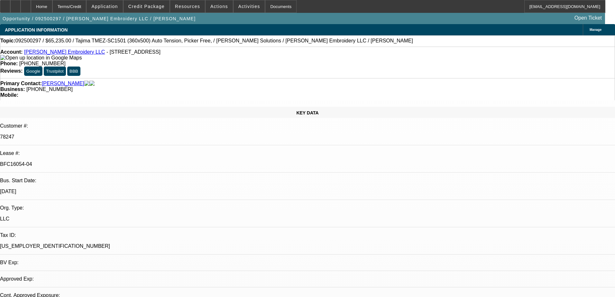
select select "0"
select select "2"
select select "0"
select select "6"
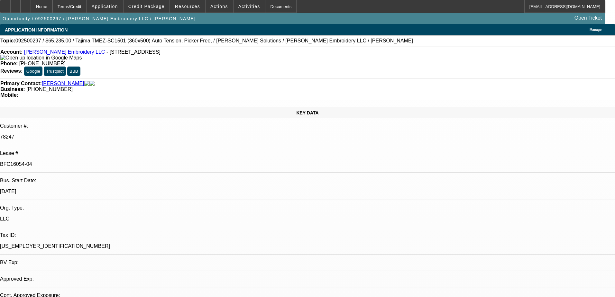
select select "0"
select select "2"
select select "0"
select select "6"
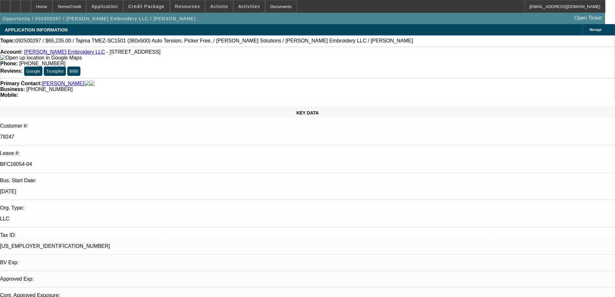
select select "0"
select select "2"
select select "0"
select select "6"
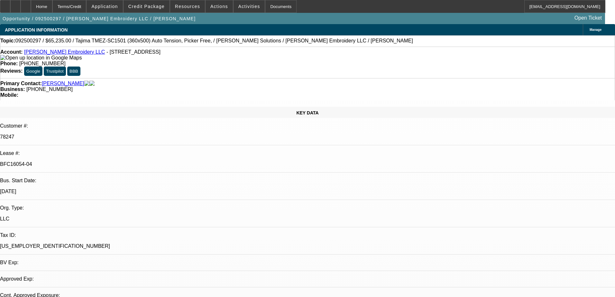
select select "0"
select select "2"
select select "0"
select select "6"
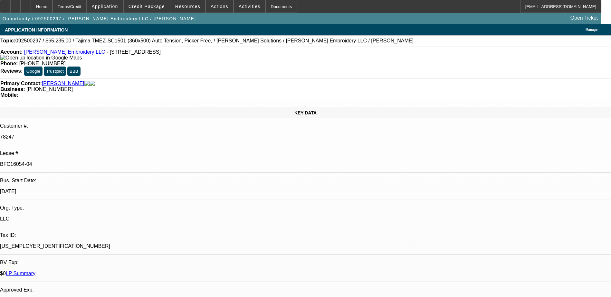
drag, startPoint x: 435, startPoint y: 259, endPoint x: 468, endPoint y: 259, distance: 33.8
drag, startPoint x: 468, startPoint y: 259, endPoint x: 463, endPoint y: 260, distance: 5.9
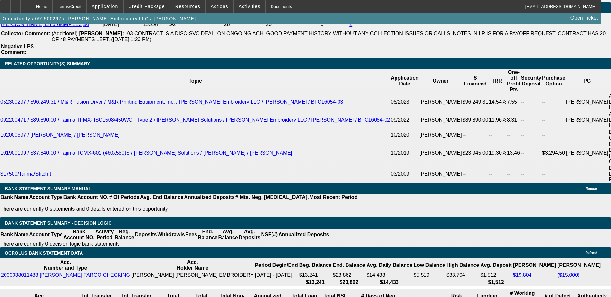
scroll to position [1191, 0]
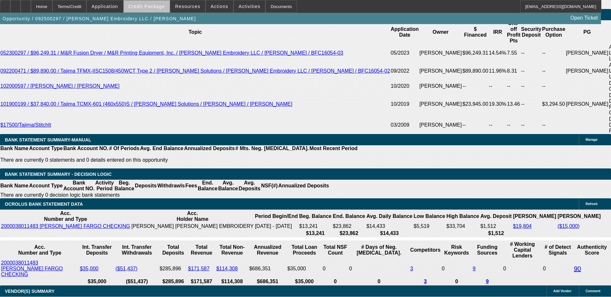
click at [161, 8] on span "Credit Package" at bounding box center [146, 6] width 36 height 5
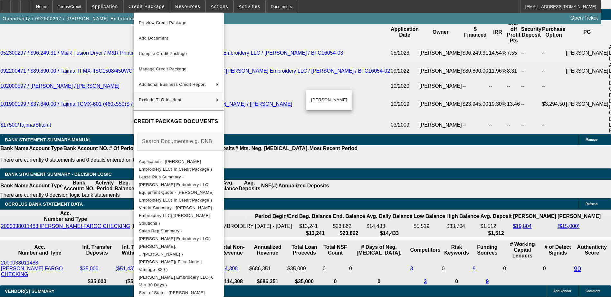
scroll to position [32, 0]
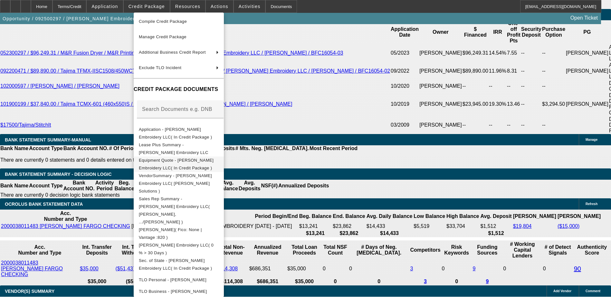
click at [217, 166] on button "Equipment Quote - Morales Embroidery LLC( In Credit Package )" at bounding box center [179, 164] width 90 height 15
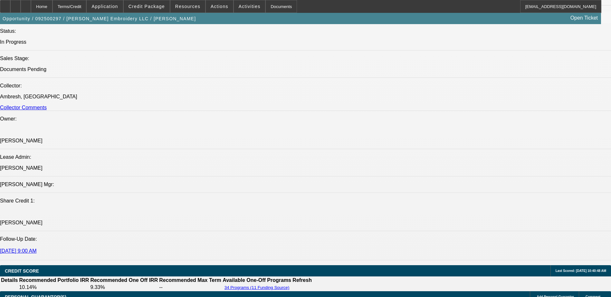
scroll to position [97, 0]
drag, startPoint x: 432, startPoint y: 222, endPoint x: 485, endPoint y: 225, distance: 52.9
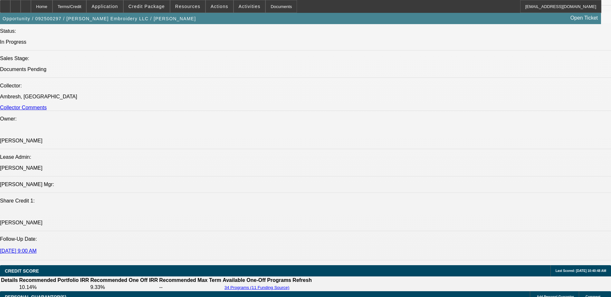
drag, startPoint x: 485, startPoint y: 225, endPoint x: 474, endPoint y: 227, distance: 10.7
drag, startPoint x: 457, startPoint y: 226, endPoint x: 533, endPoint y: 226, distance: 76.6
drag, startPoint x: 533, startPoint y: 226, endPoint x: 515, endPoint y: 226, distance: 18.0
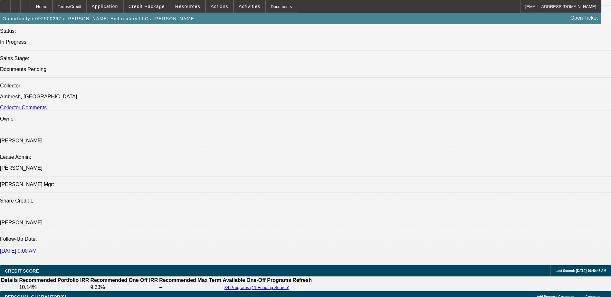
drag, startPoint x: 431, startPoint y: 233, endPoint x: 548, endPoint y: 230, distance: 117.5
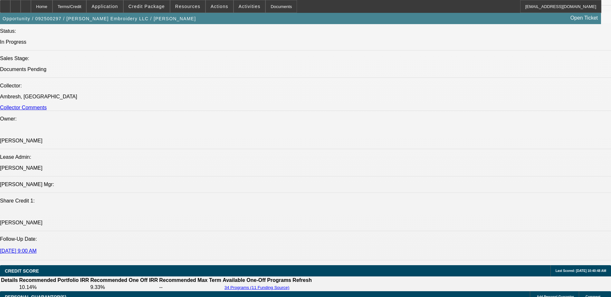
drag, startPoint x: 431, startPoint y: 248, endPoint x: 533, endPoint y: 251, distance: 102.7
drag, startPoint x: 533, startPoint y: 251, endPoint x: 515, endPoint y: 249, distance: 18.8
drag, startPoint x: 437, startPoint y: 253, endPoint x: 531, endPoint y: 256, distance: 94.7
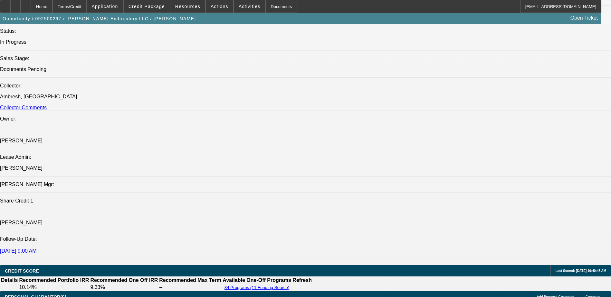
drag, startPoint x: 531, startPoint y: 256, endPoint x: 468, endPoint y: 263, distance: 63.5
drag, startPoint x: 436, startPoint y: 261, endPoint x: 484, endPoint y: 262, distance: 48.0
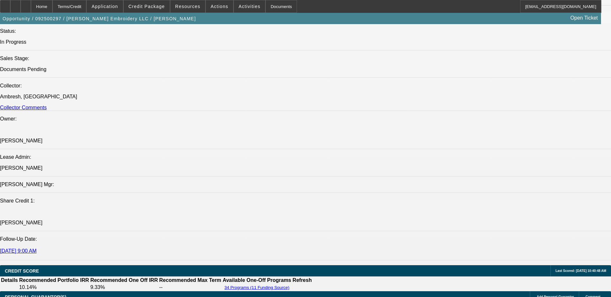
drag, startPoint x: 484, startPoint y: 262, endPoint x: 436, endPoint y: 267, distance: 48.6
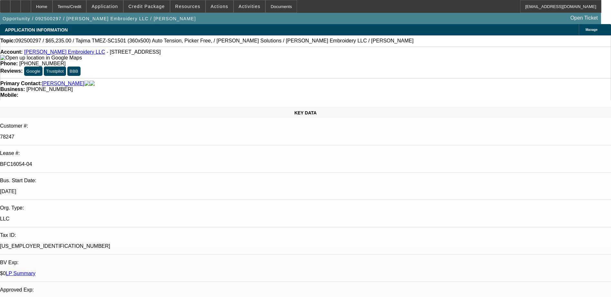
scroll to position [0, 0]
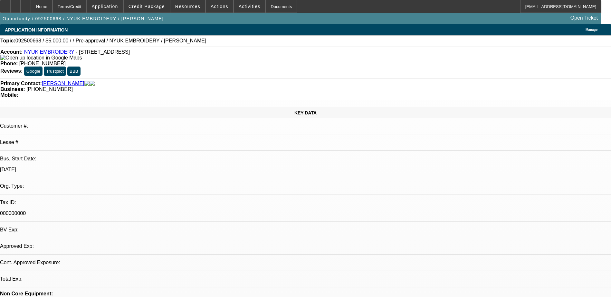
select select "0"
select select "2"
select select "0.1"
select select "4"
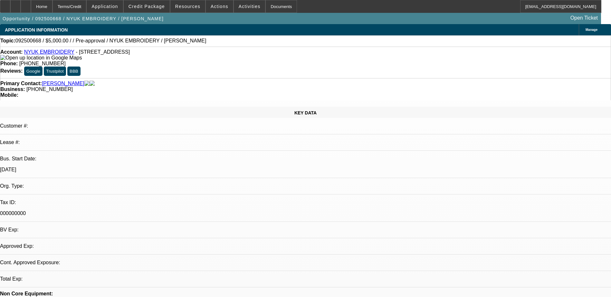
select select "0"
select select "2"
select select "0.1"
select select "1"
select select "2"
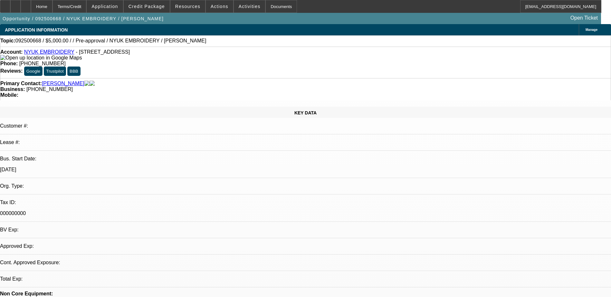
select select "4"
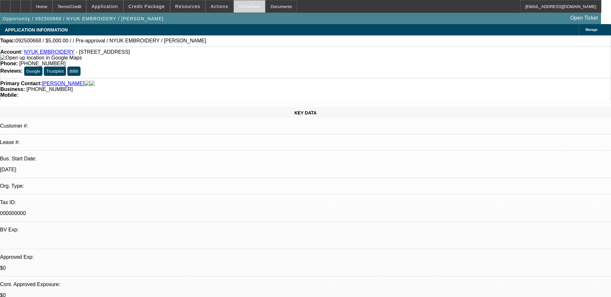
click at [248, 9] on span at bounding box center [250, 6] width 32 height 15
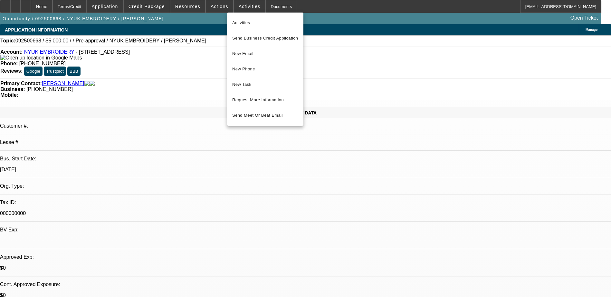
click at [211, 4] on div at bounding box center [305, 148] width 611 height 297
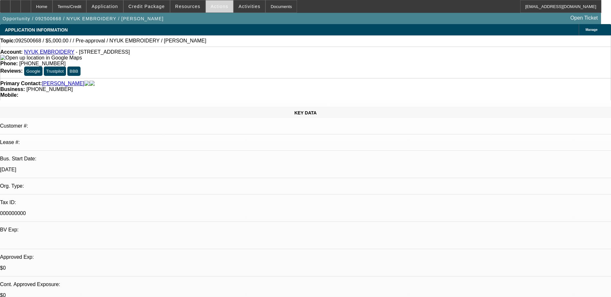
click at [215, 9] on span at bounding box center [219, 6] width 27 height 15
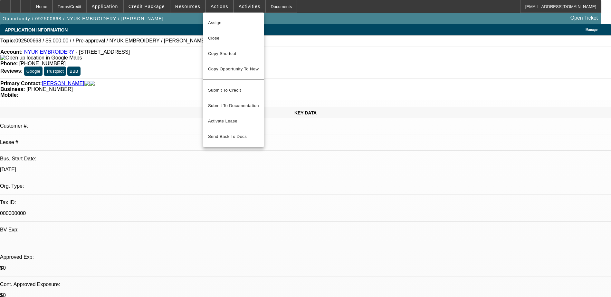
click at [271, 32] on div at bounding box center [305, 148] width 611 height 297
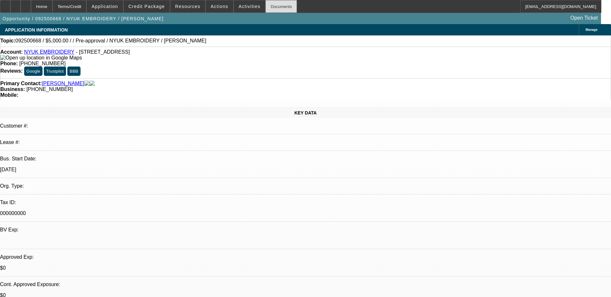
click at [265, 5] on div "Documents" at bounding box center [281, 6] width 32 height 13
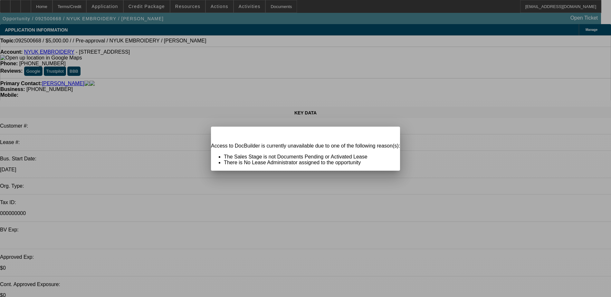
click at [386, 134] on div "Close" at bounding box center [393, 130] width 14 height 7
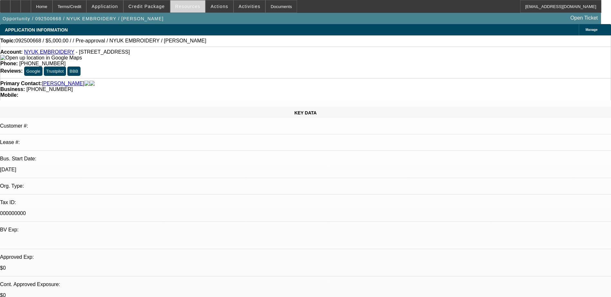
click at [188, 5] on span "Resources" at bounding box center [187, 6] width 25 height 5
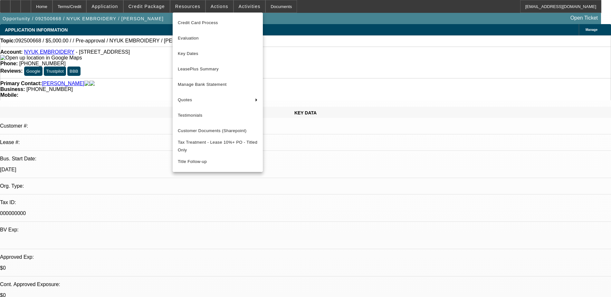
click at [290, 28] on div at bounding box center [305, 148] width 611 height 297
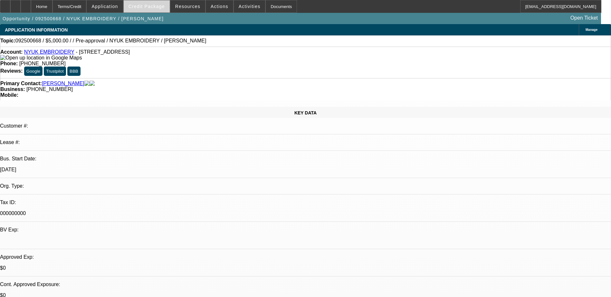
click at [164, 8] on span "Credit Package" at bounding box center [146, 6] width 36 height 5
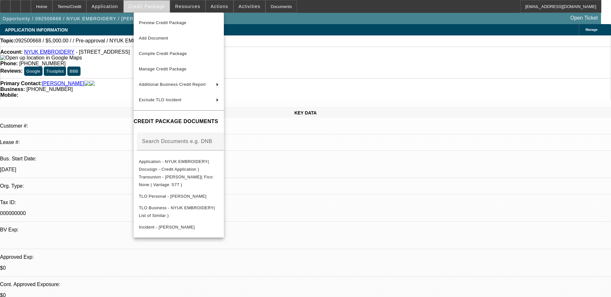
click at [164, 8] on div at bounding box center [305, 148] width 611 height 297
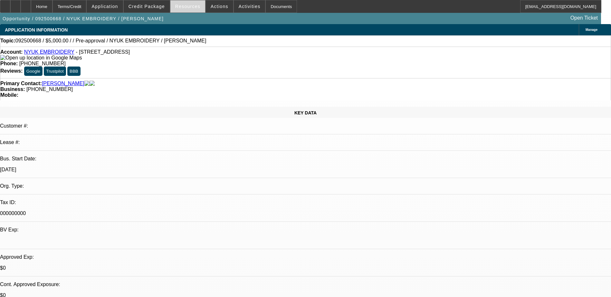
click at [181, 9] on span at bounding box center [187, 6] width 35 height 15
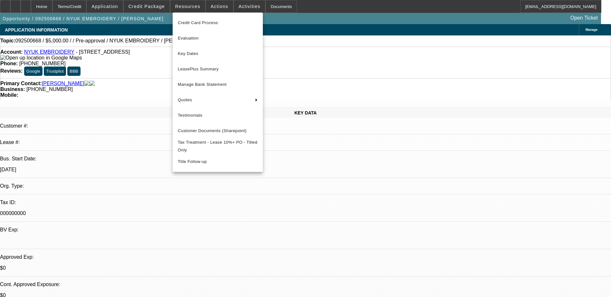
click at [294, 38] on div at bounding box center [305, 148] width 611 height 297
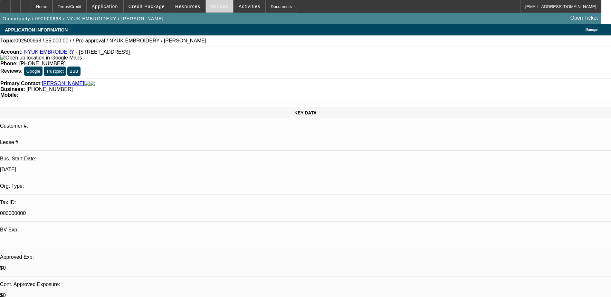
click at [221, 6] on span at bounding box center [219, 6] width 27 height 15
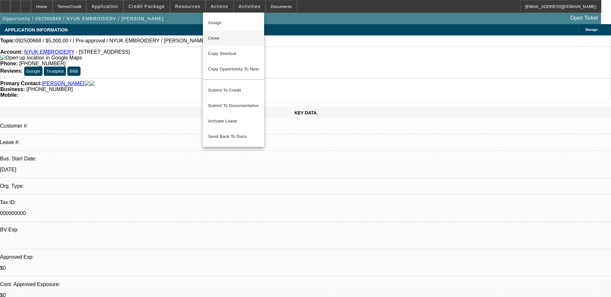
click at [226, 37] on span "Close" at bounding box center [233, 38] width 51 height 8
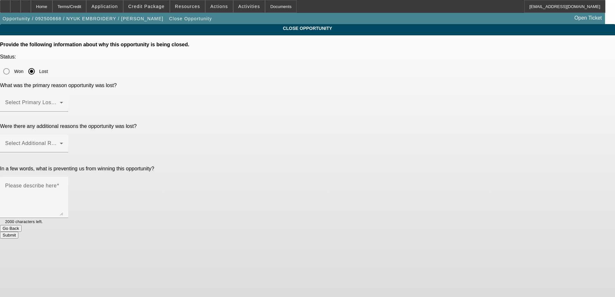
click at [336, 65] on div "Won Lost" at bounding box center [307, 71] width 615 height 13
click at [63, 94] on div "Select Primary Lost Reason" at bounding box center [34, 103] width 58 height 18
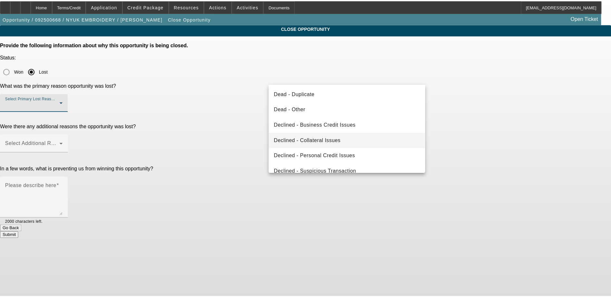
scroll to position [87, 0]
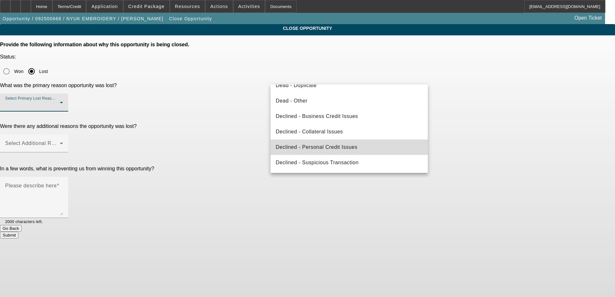
click at [352, 144] on span "Declined - Personal Credit Issues" at bounding box center [317, 148] width 82 height 8
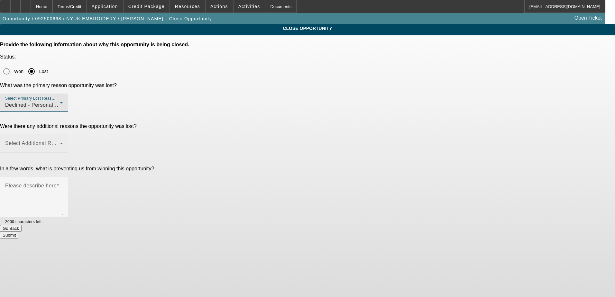
click at [60, 142] on span at bounding box center [32, 146] width 55 height 8
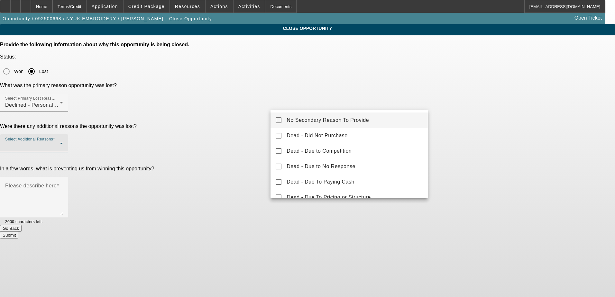
click at [352, 121] on span "No Secondary Reason To Provide" at bounding box center [328, 121] width 82 height 8
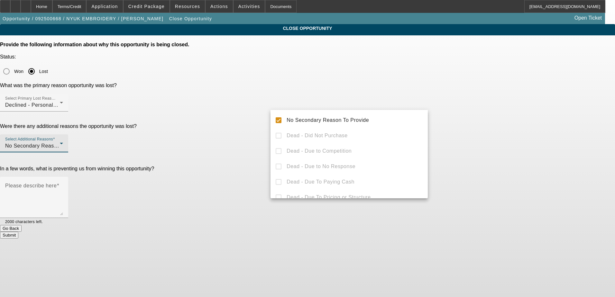
click at [471, 121] on div at bounding box center [307, 148] width 615 height 297
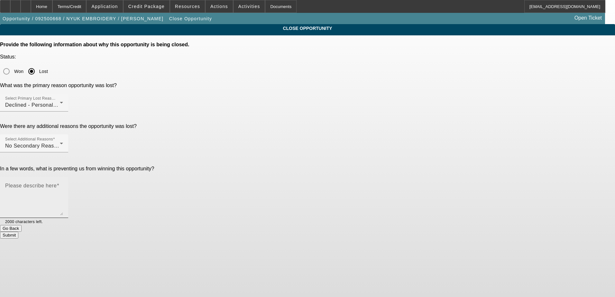
click at [63, 185] on textarea "Please describe here" at bounding box center [34, 200] width 58 height 31
type textarea "T"
type textarea "Bad Credit, Generating no profit for the company right now. Wanted 3k sales lea…"
click at [18, 232] on button "Submit" at bounding box center [9, 235] width 18 height 7
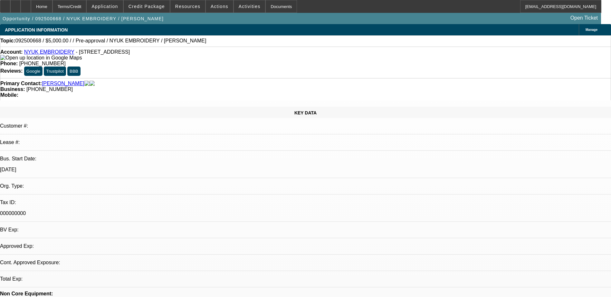
select select "0"
select select "2"
select select "0.1"
select select "4"
